Goal: Task Accomplishment & Management: Use online tool/utility

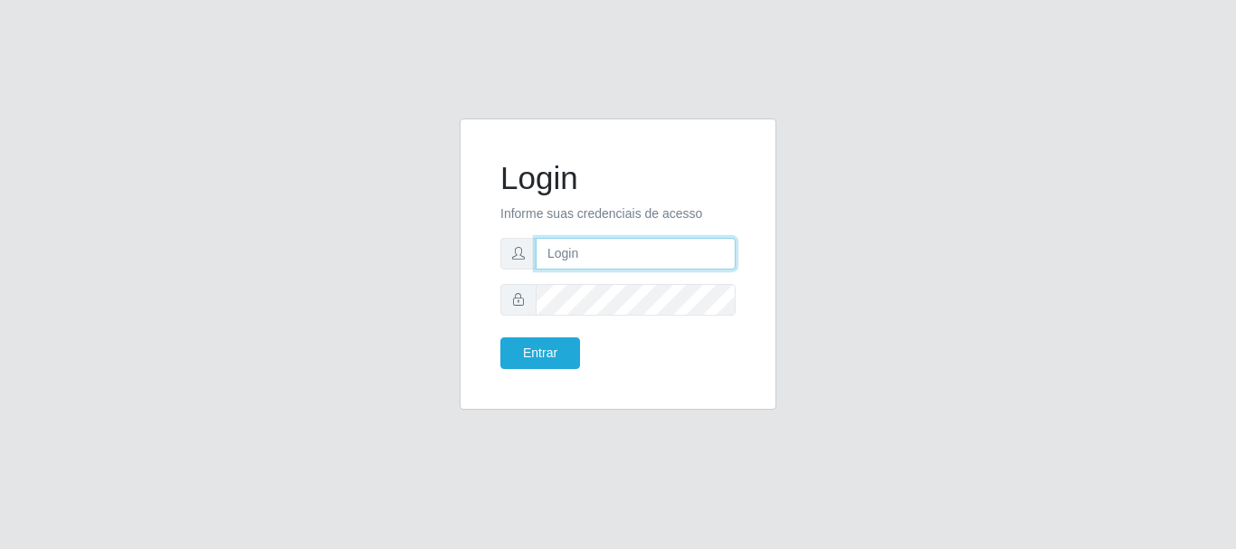
click at [652, 247] on input "text" at bounding box center [636, 254] width 200 height 32
type input "[EMAIL_ADDRESS][DOMAIN_NAME]"
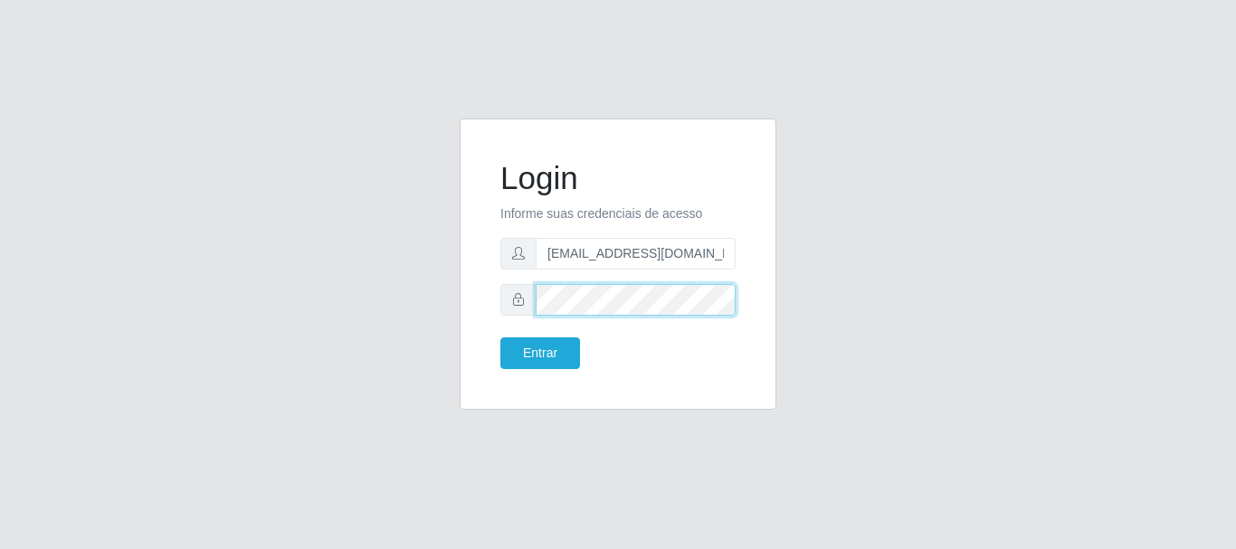
click at [500, 338] on button "Entrar" at bounding box center [540, 354] width 80 height 32
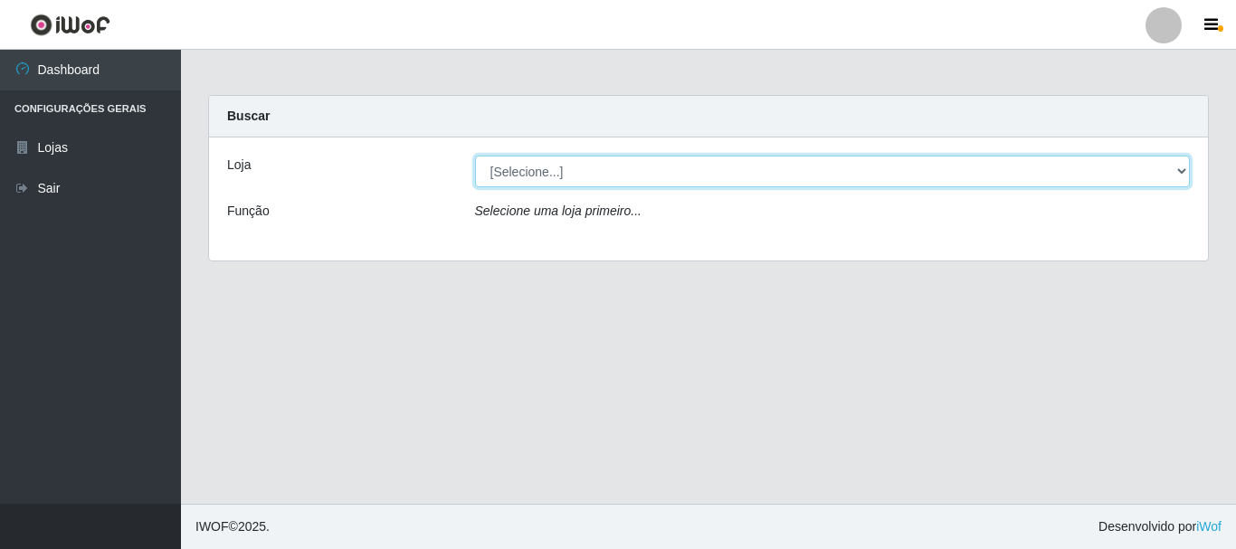
click at [1186, 175] on select "[Selecione...] Queiroz Atacadão - [GEOGRAPHIC_DATA]" at bounding box center [833, 172] width 716 height 32
select select "464"
click at [475, 156] on select "[Selecione...] Queiroz Atacadão - [GEOGRAPHIC_DATA]" at bounding box center [833, 172] width 716 height 32
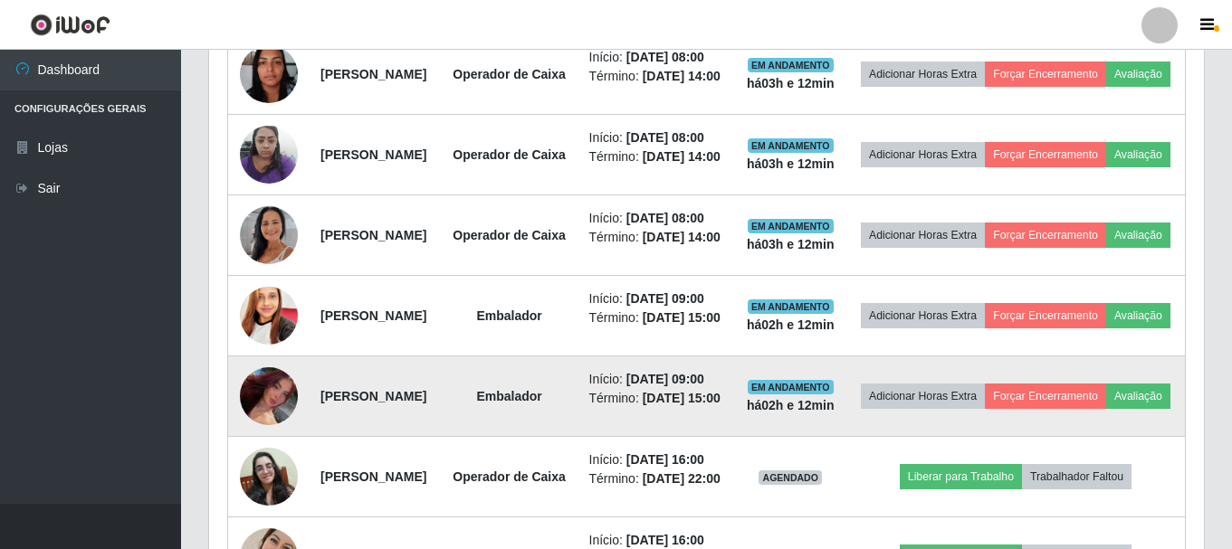
scroll to position [995, 0]
